Goal: Find specific page/section: Find specific page/section

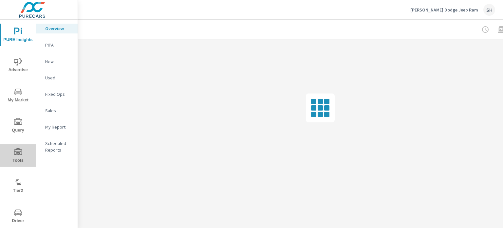
click at [21, 154] on span "Tools" at bounding box center [17, 156] width 31 height 16
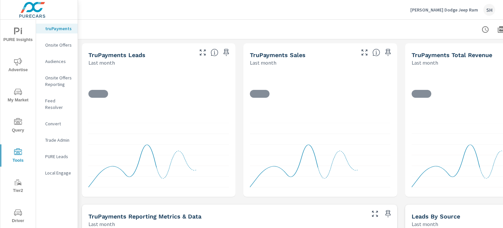
click at [55, 101] on p "Feed Resolver" at bounding box center [58, 103] width 27 height 13
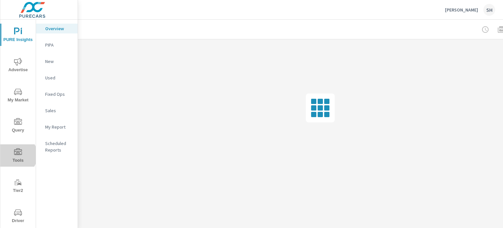
click at [17, 155] on icon "nav menu" at bounding box center [18, 152] width 8 height 8
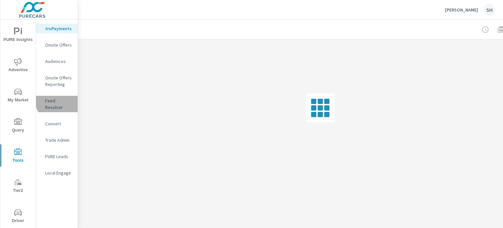
click at [62, 99] on p "Feed Resolver" at bounding box center [58, 103] width 27 height 13
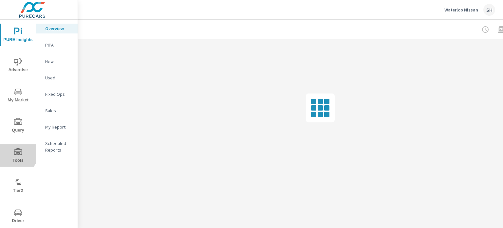
click at [14, 152] on icon "nav menu" at bounding box center [18, 152] width 8 height 8
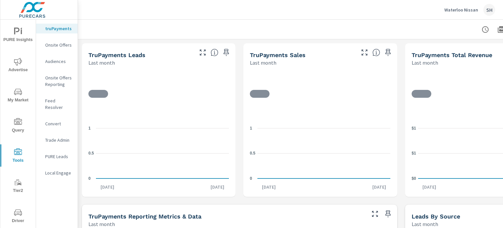
click at [66, 102] on p "Feed Resolver" at bounding box center [58, 103] width 27 height 13
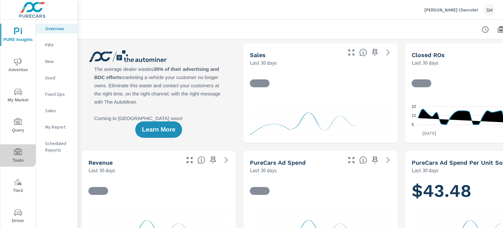
click at [15, 152] on icon "nav menu" at bounding box center [18, 151] width 8 height 7
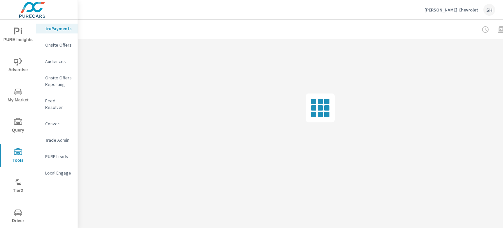
click at [65, 99] on p "Feed Resolver" at bounding box center [58, 103] width 27 height 13
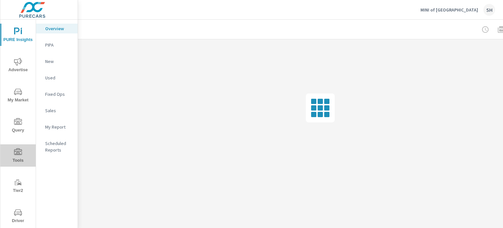
click at [19, 156] on span "Tools" at bounding box center [17, 156] width 31 height 16
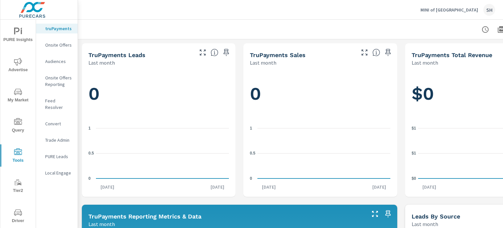
click at [63, 101] on p "Feed Resolver" at bounding box center [58, 103] width 27 height 13
click at [59, 99] on p "Feed Resolver" at bounding box center [58, 103] width 27 height 13
